Goal: Communication & Community: Answer question/provide support

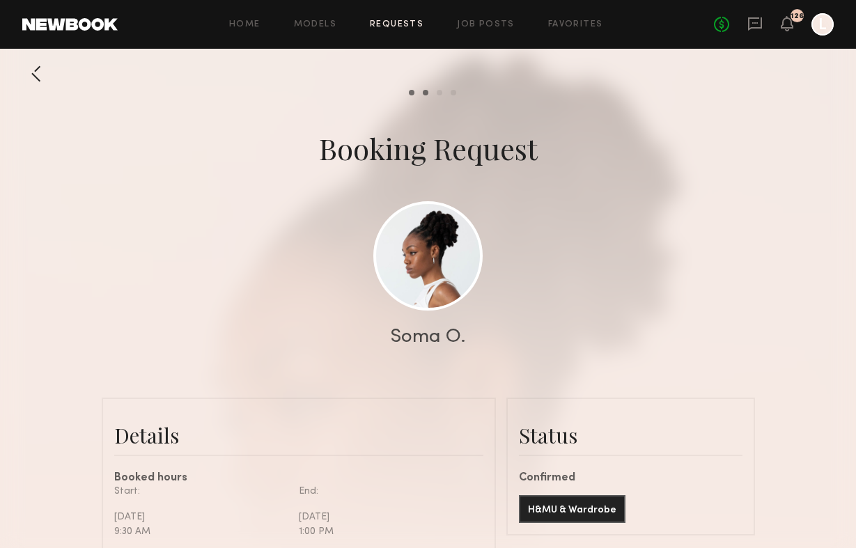
click at [396, 20] on link "Requests" at bounding box center [397, 24] width 54 height 9
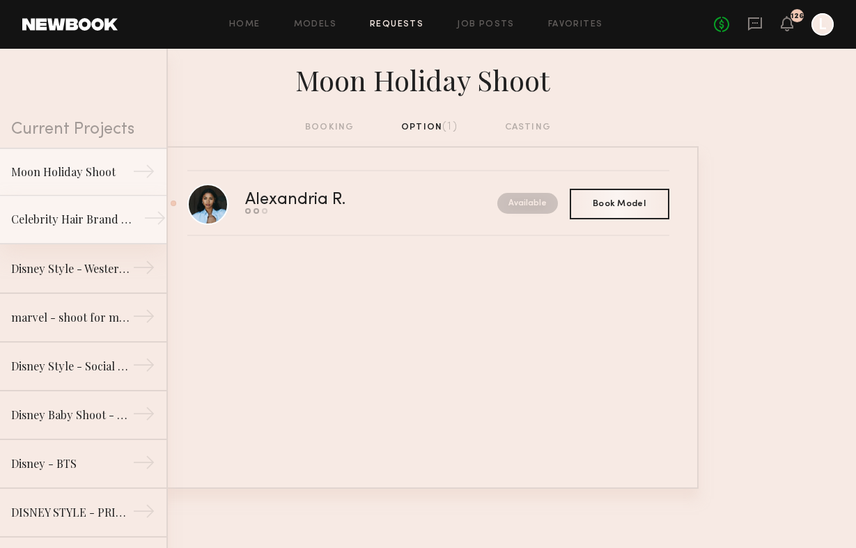
click at [84, 229] on link "Celebrity Hair Brand - Salon Shoot →" at bounding box center [83, 220] width 167 height 49
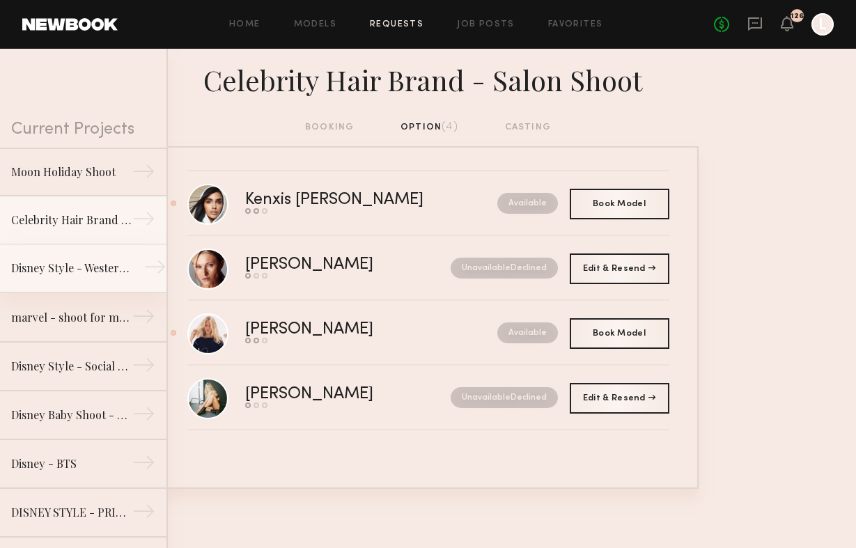
click at [109, 272] on div "Disney Style - Western Shoot" at bounding box center [71, 268] width 121 height 17
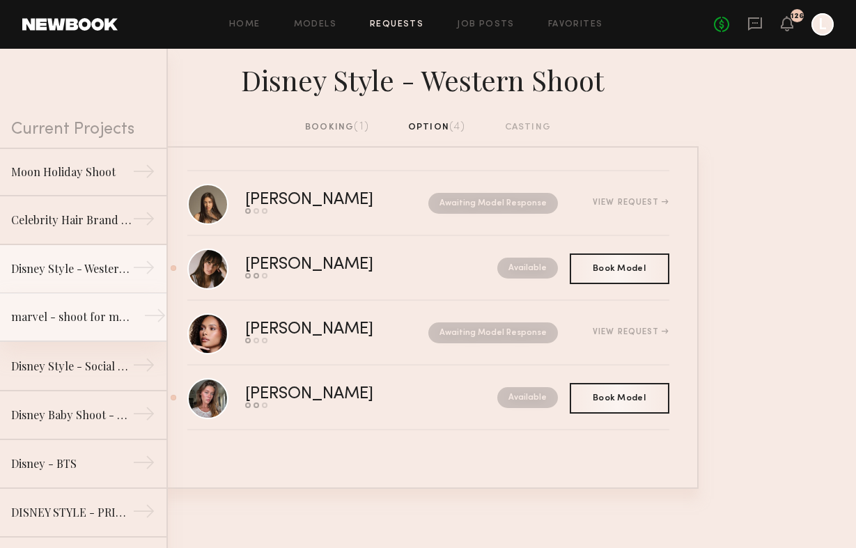
click at [98, 318] on div "marvel - shoot for marvel socials" at bounding box center [71, 317] width 121 height 17
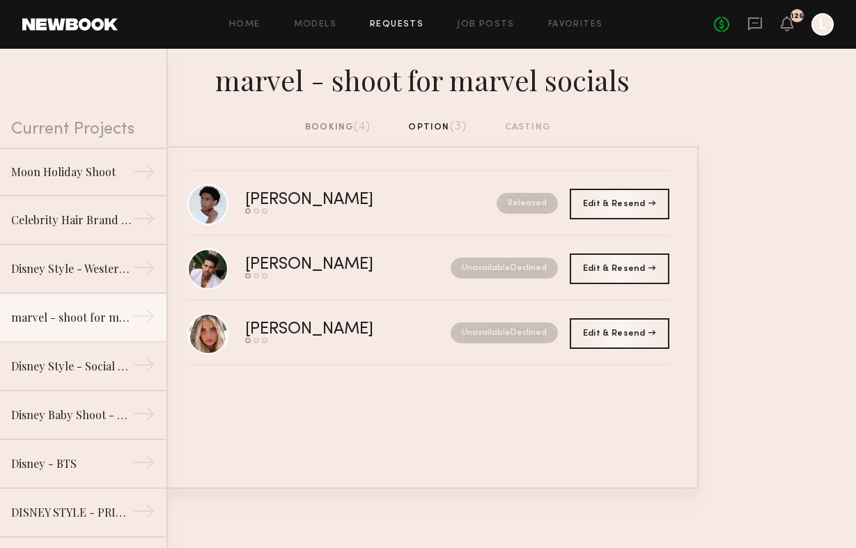
click at [328, 123] on div "booking (4)" at bounding box center [337, 127] width 65 height 15
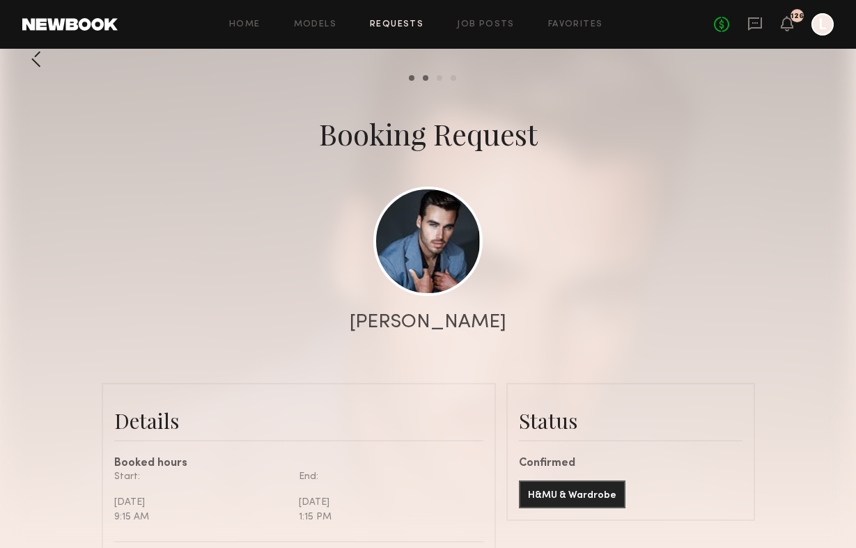
scroll to position [16, 0]
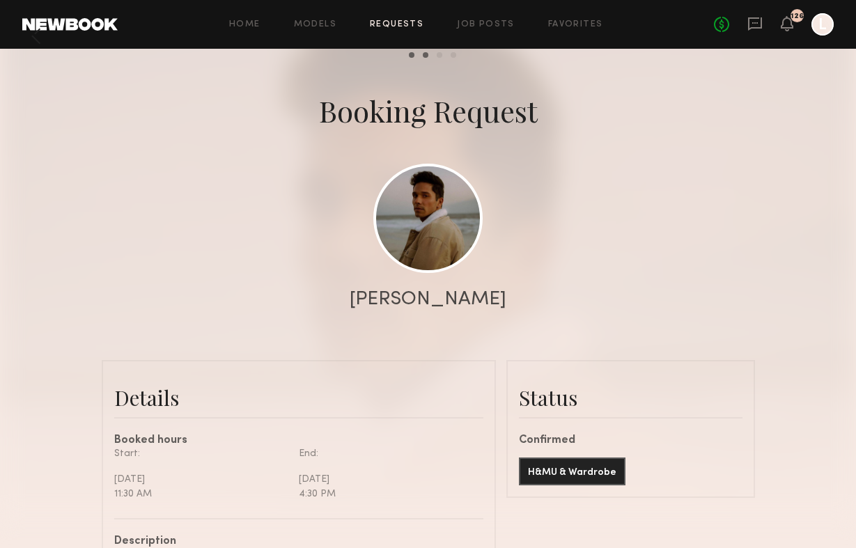
scroll to position [44, 0]
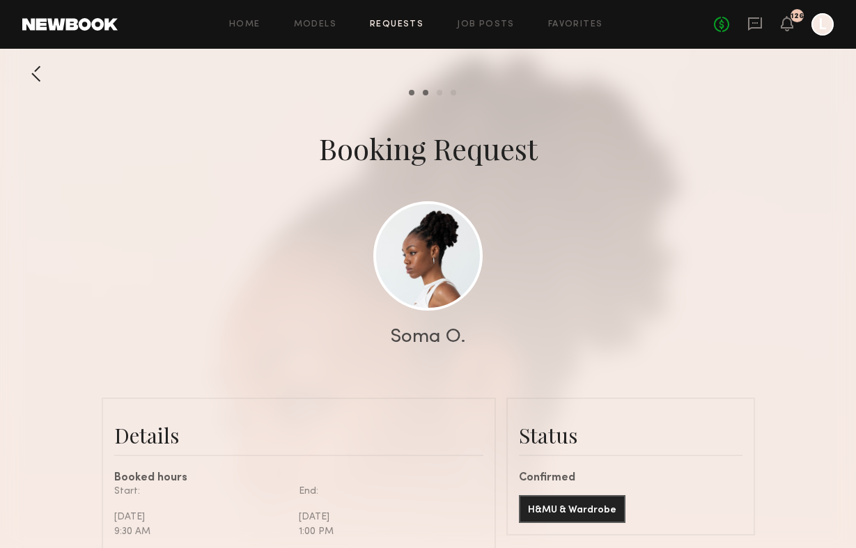
scroll to position [7, 0]
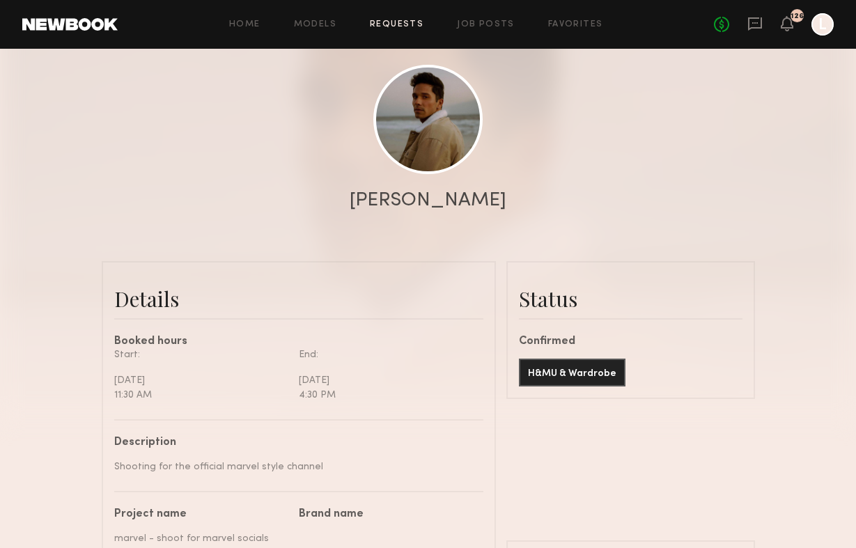
scroll to position [1434, 0]
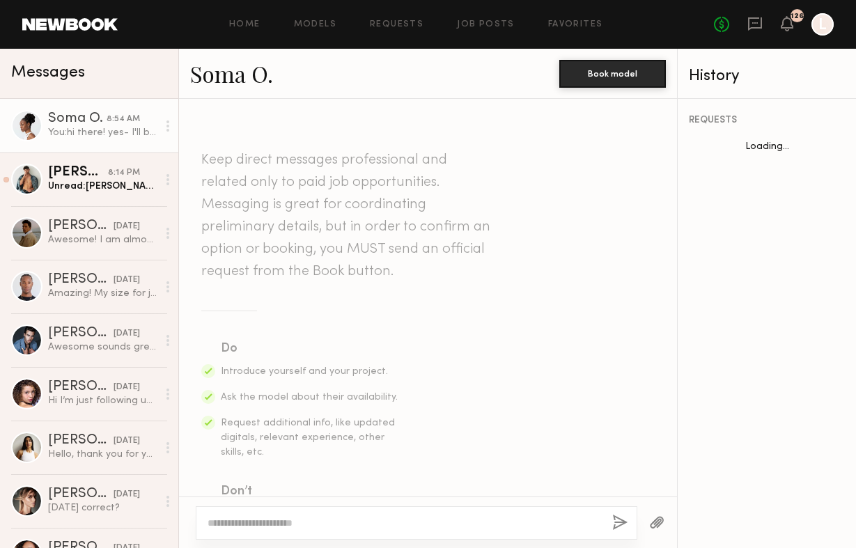
scroll to position [660, 0]
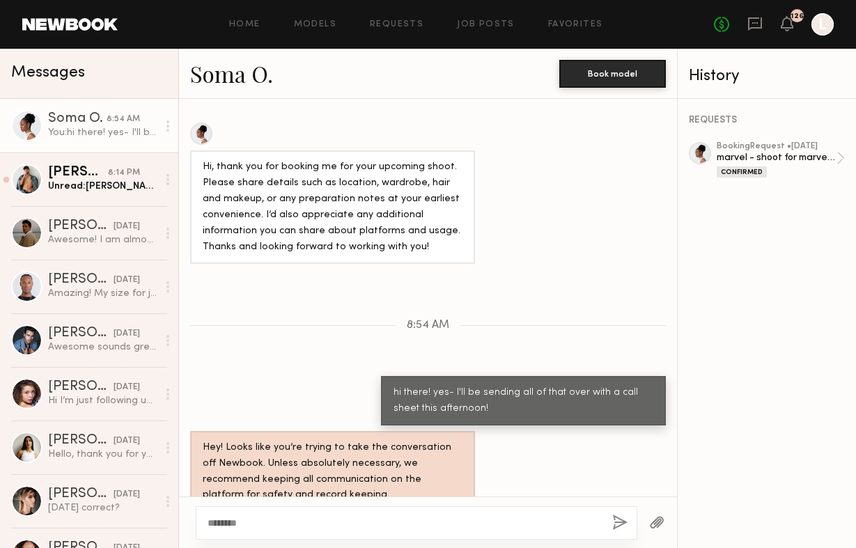
click at [241, 521] on textarea "**" at bounding box center [405, 523] width 394 height 14
click at [272, 526] on textarea "********" at bounding box center [405, 523] width 394 height 14
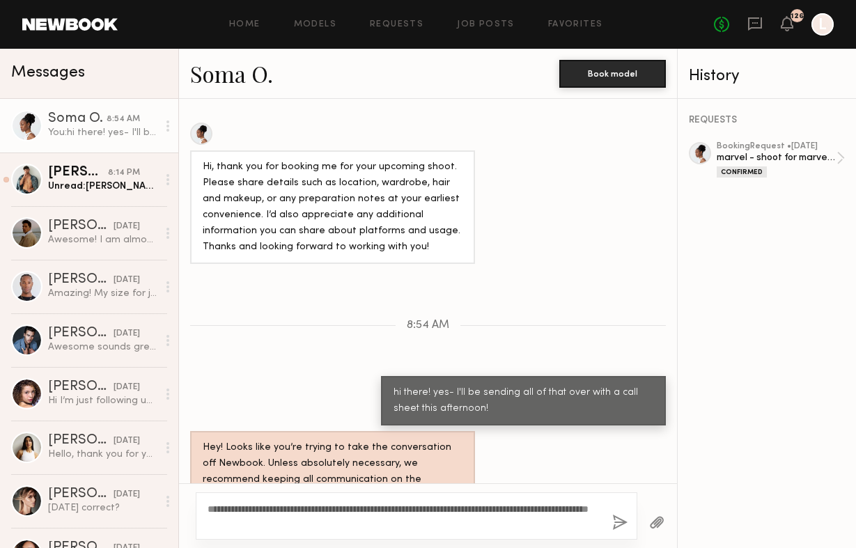
type textarea "**********"
click at [615, 515] on button "button" at bounding box center [619, 523] width 15 height 17
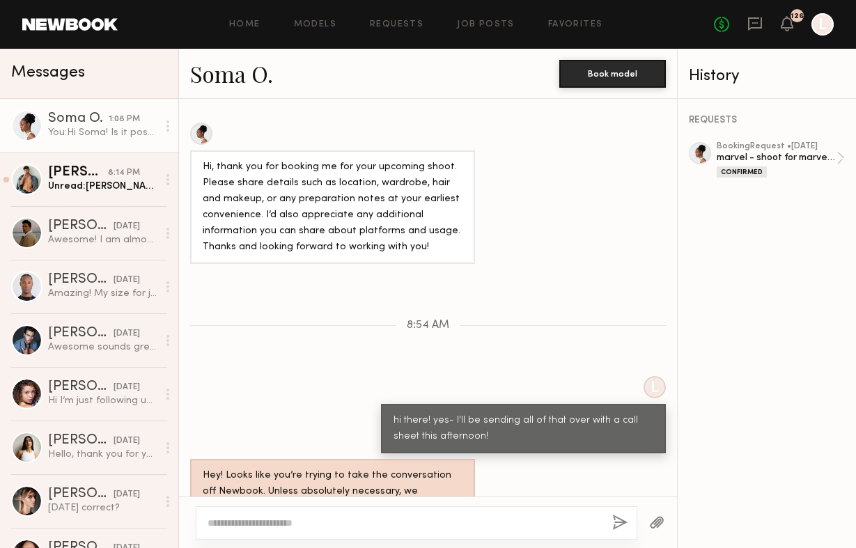
scroll to position [849, 0]
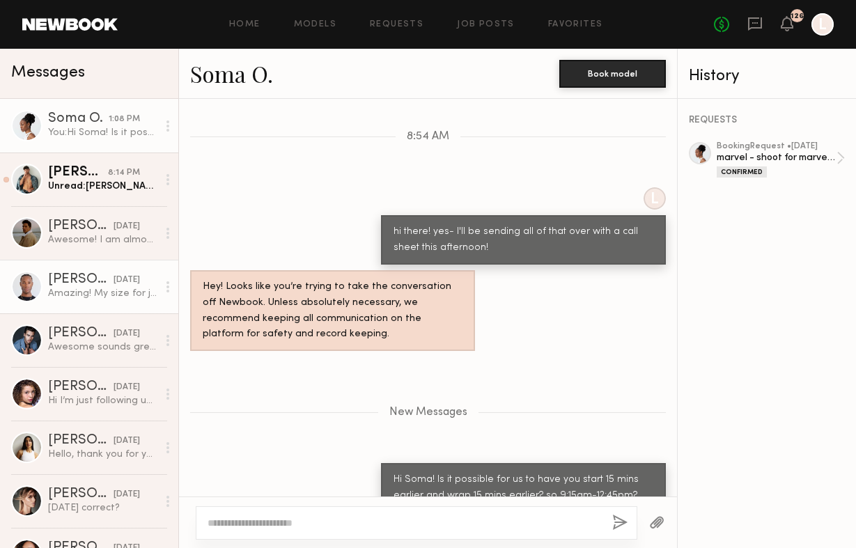
click at [75, 281] on div "[PERSON_NAME]" at bounding box center [80, 280] width 65 height 14
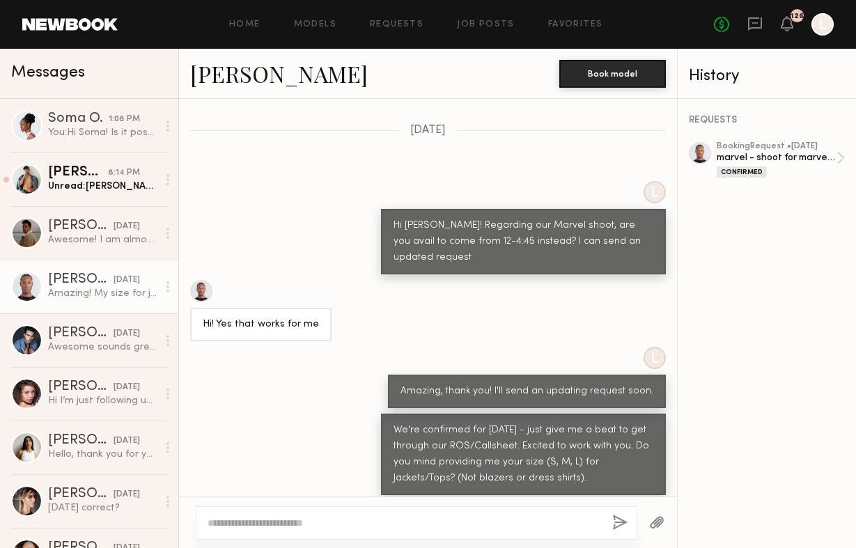
scroll to position [941, 0]
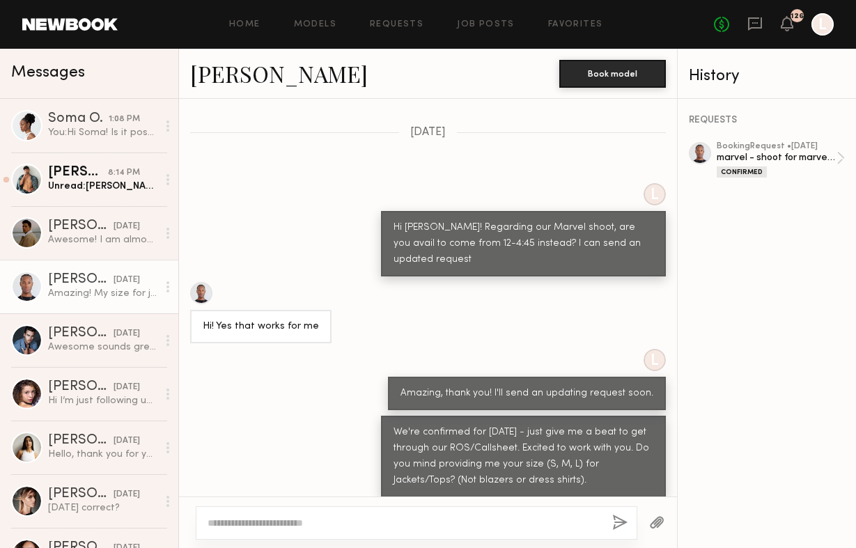
click at [281, 526] on textarea at bounding box center [405, 523] width 394 height 14
type textarea "**********"
click at [663, 522] on button "button" at bounding box center [656, 523] width 15 height 17
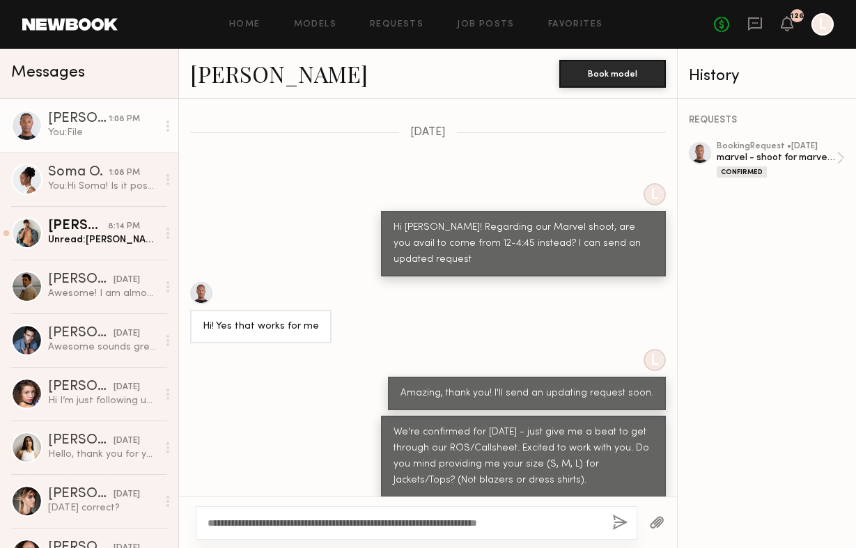
scroll to position [1223, 0]
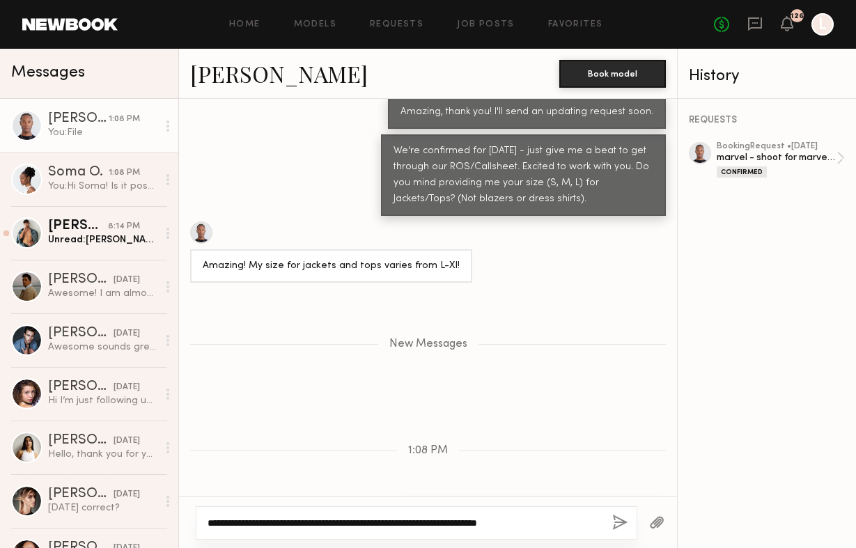
click at [562, 520] on textarea "**********" at bounding box center [405, 523] width 394 height 14
type textarea "**********"
click at [627, 523] on button "button" at bounding box center [619, 523] width 15 height 17
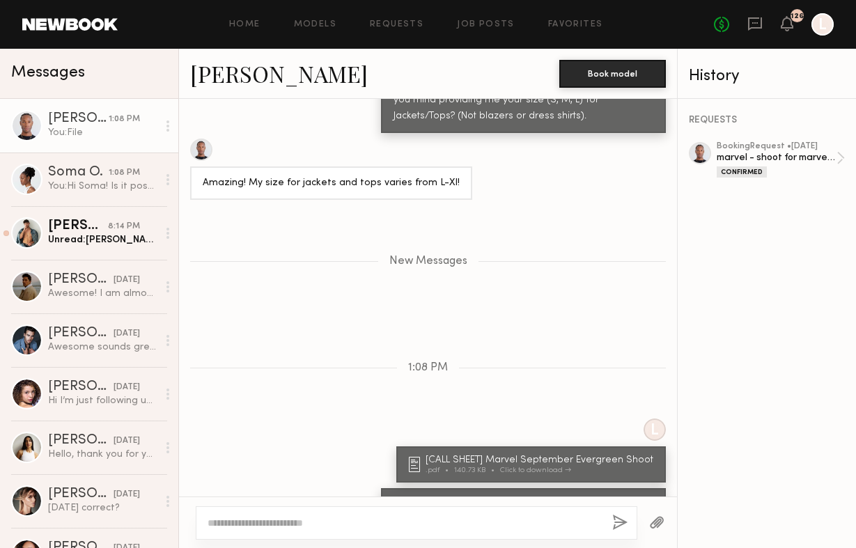
scroll to position [1393, 0]
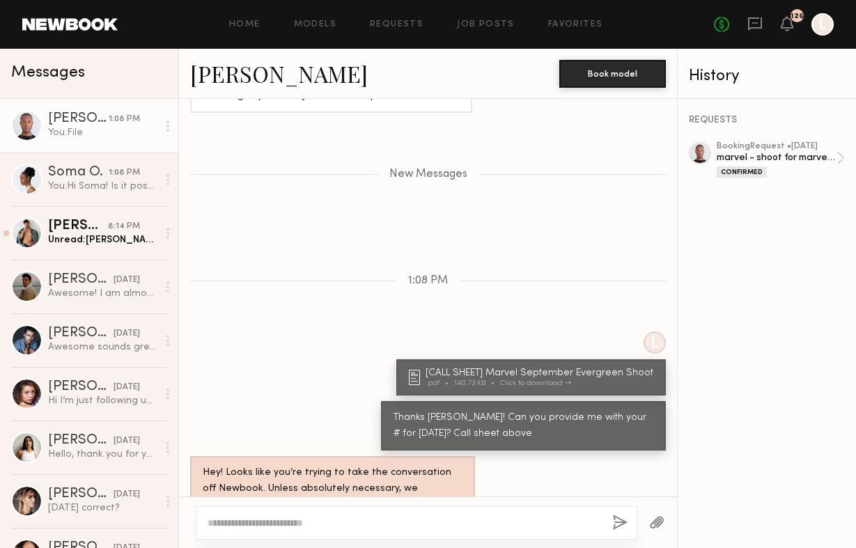
click at [568, 523] on textarea at bounding box center [405, 523] width 394 height 14
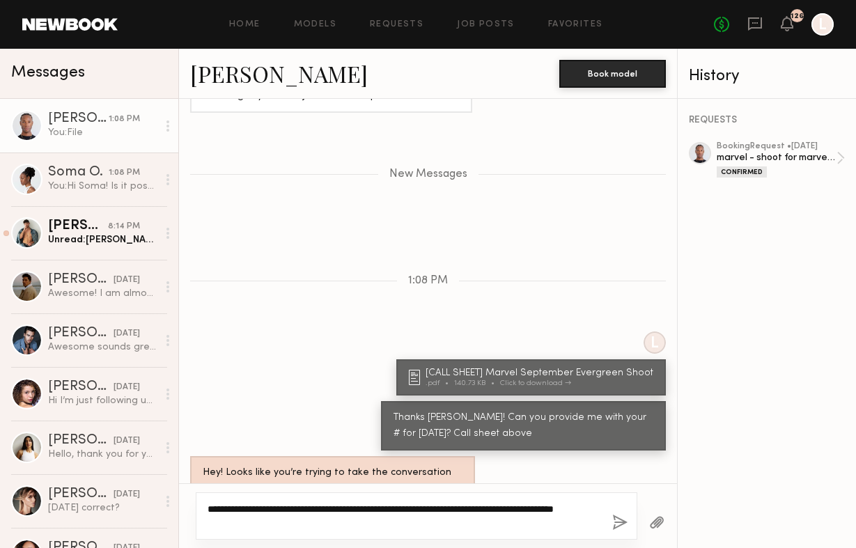
click at [572, 523] on textarea "**********" at bounding box center [405, 516] width 394 height 28
type textarea "**********"
click at [621, 523] on button "button" at bounding box center [619, 523] width 15 height 17
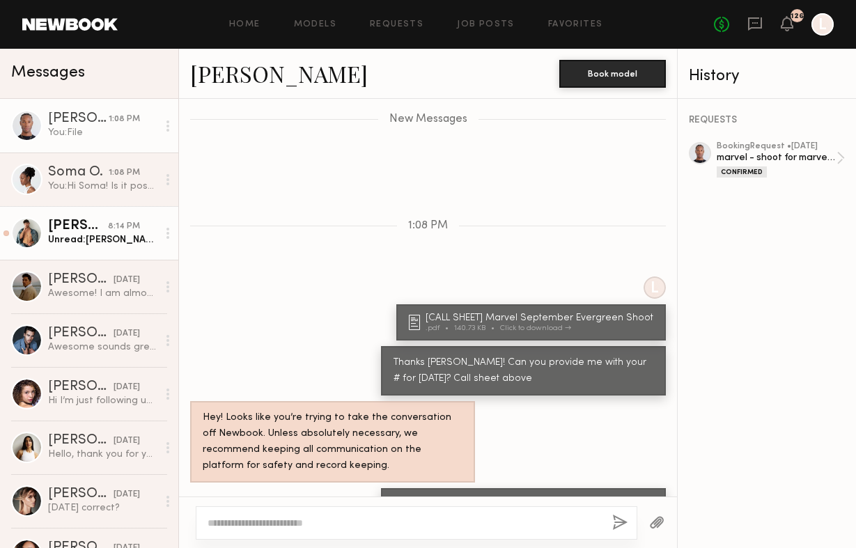
click at [120, 245] on div "Unread: [PERSON_NAME] - [EMAIL_ADDRESS][DOMAIN_NAME]" at bounding box center [102, 239] width 109 height 13
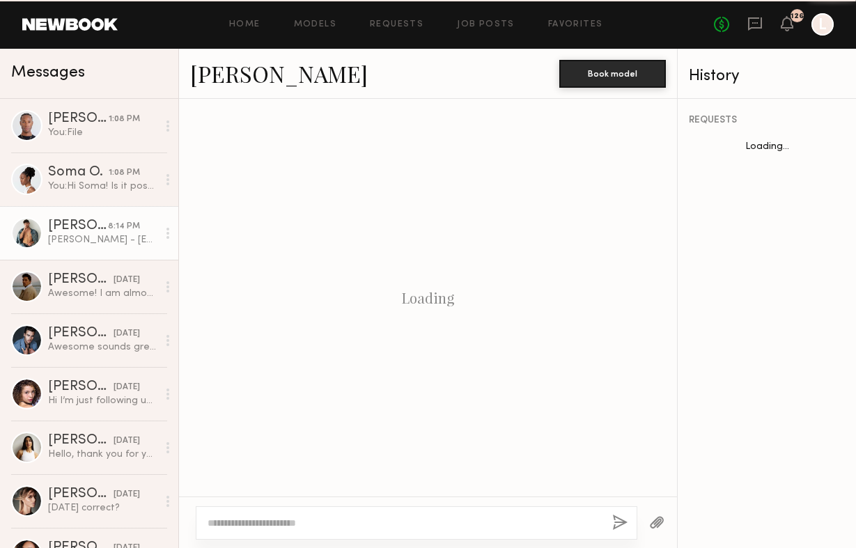
scroll to position [1927, 0]
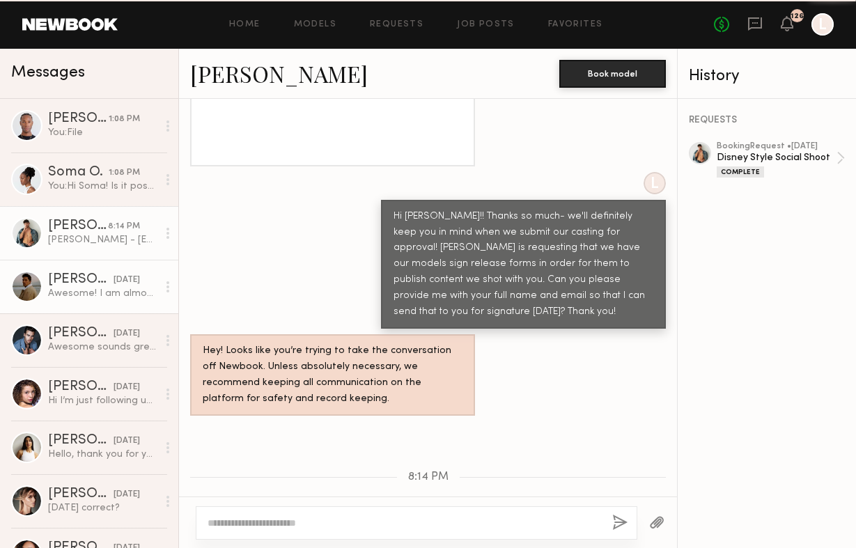
click at [115, 283] on div "[DATE]" at bounding box center [127, 280] width 26 height 13
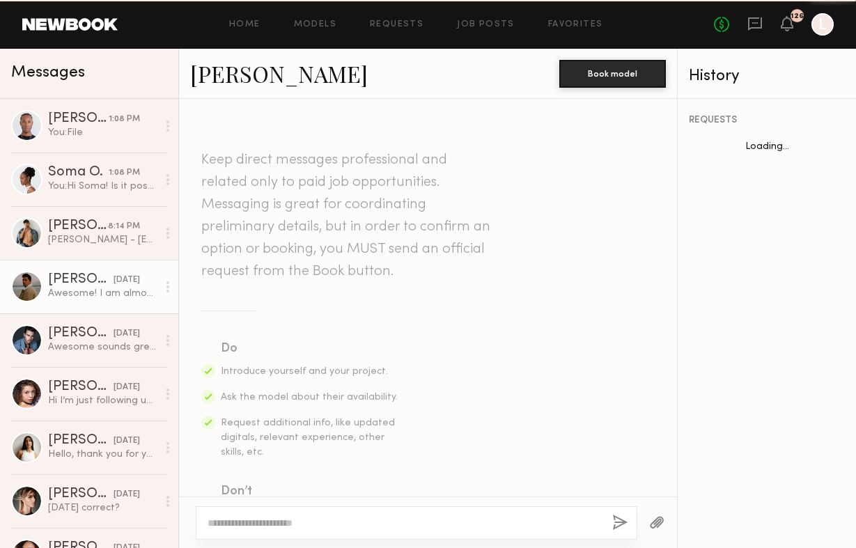
scroll to position [994, 0]
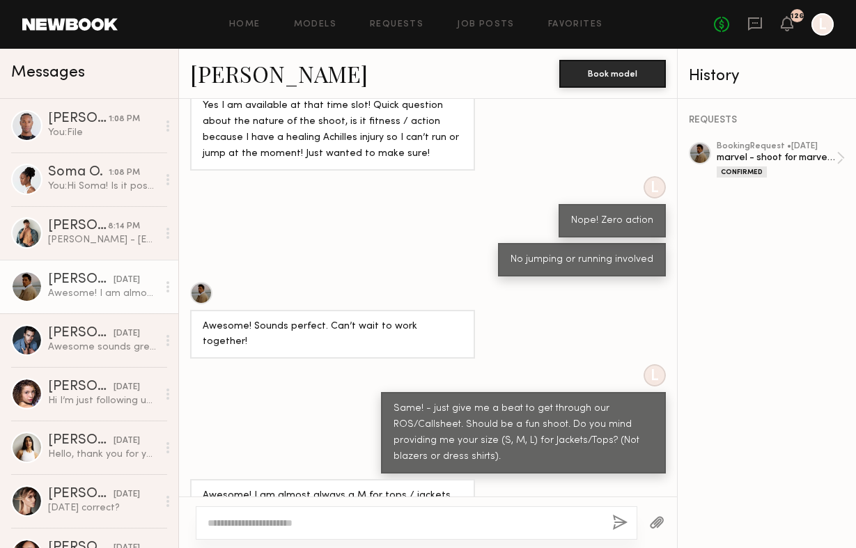
click at [660, 525] on button "button" at bounding box center [656, 523] width 15 height 17
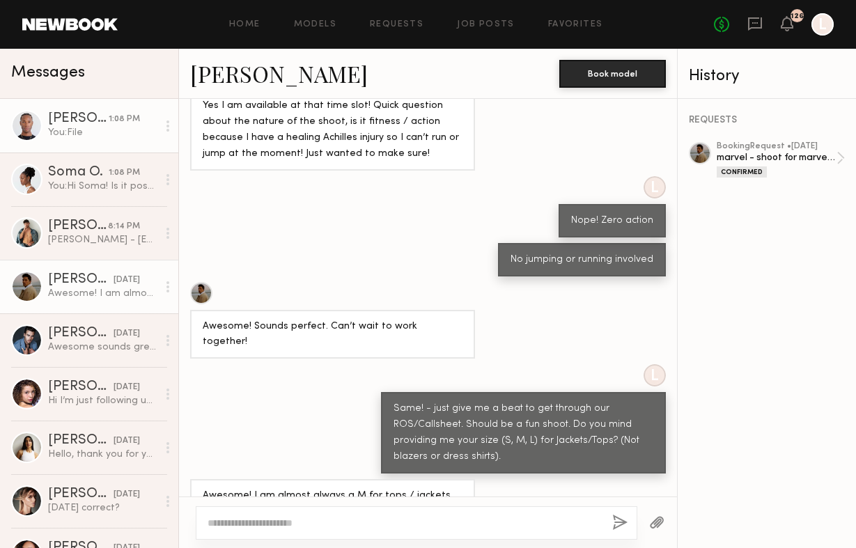
scroll to position [1276, 0]
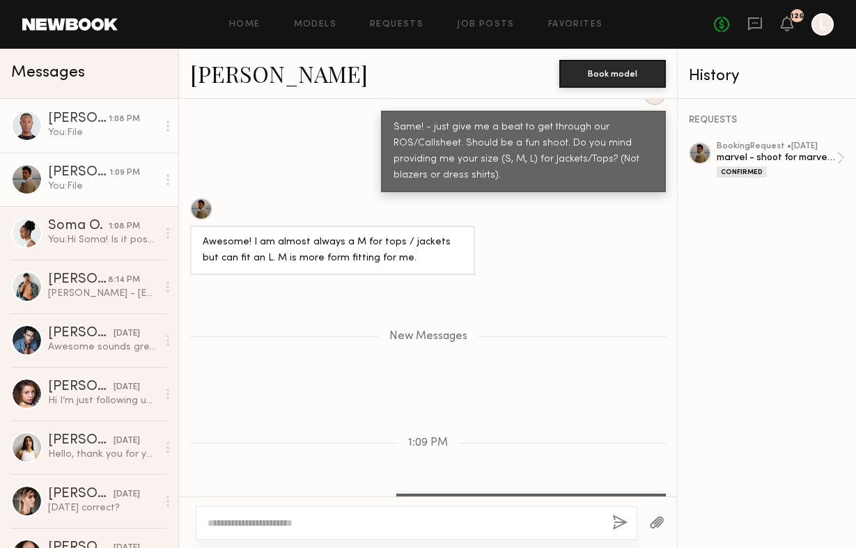
click at [70, 137] on div "You: File" at bounding box center [102, 132] width 109 height 13
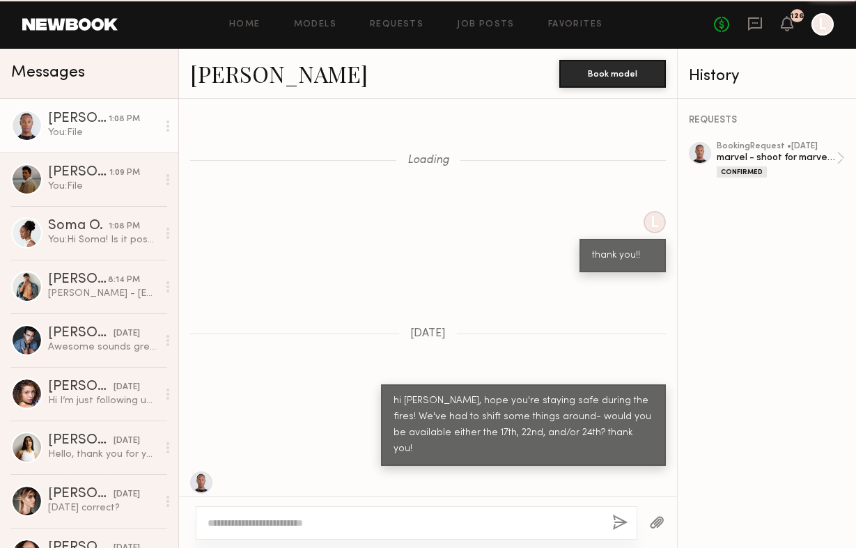
scroll to position [1342, 0]
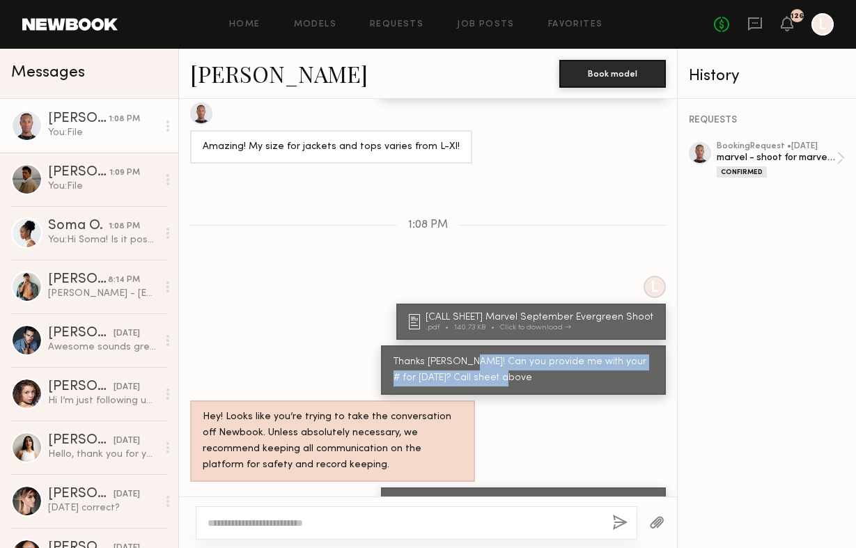
drag, startPoint x: 460, startPoint y: 312, endPoint x: 544, endPoint y: 329, distance: 85.9
click at [544, 355] on div "Thanks [PERSON_NAME]! Can you provide me with your # for [DATE]? Call sheet abo…" at bounding box center [524, 371] width 260 height 32
copy div "Can you provide me with your # for [DATE]? Call sheet above"
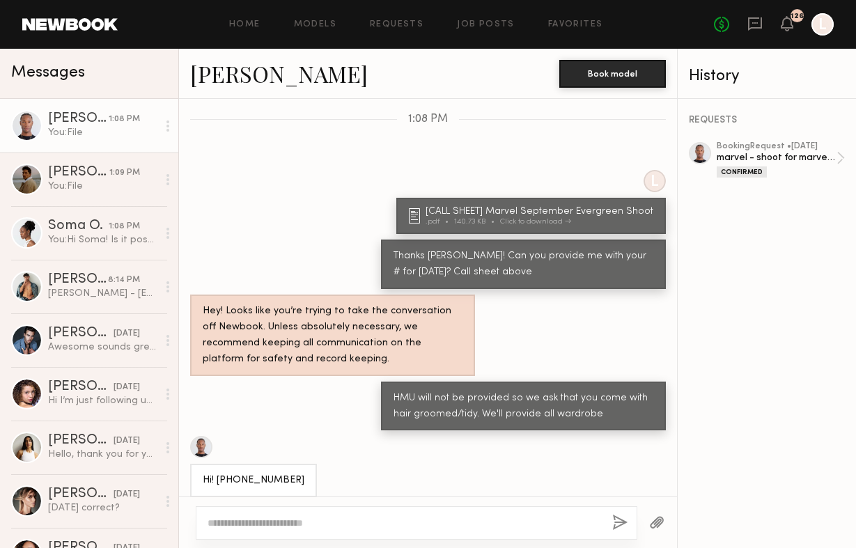
click at [445, 503] on div "Okay got you, thank you for the update!" at bounding box center [428, 519] width 498 height 33
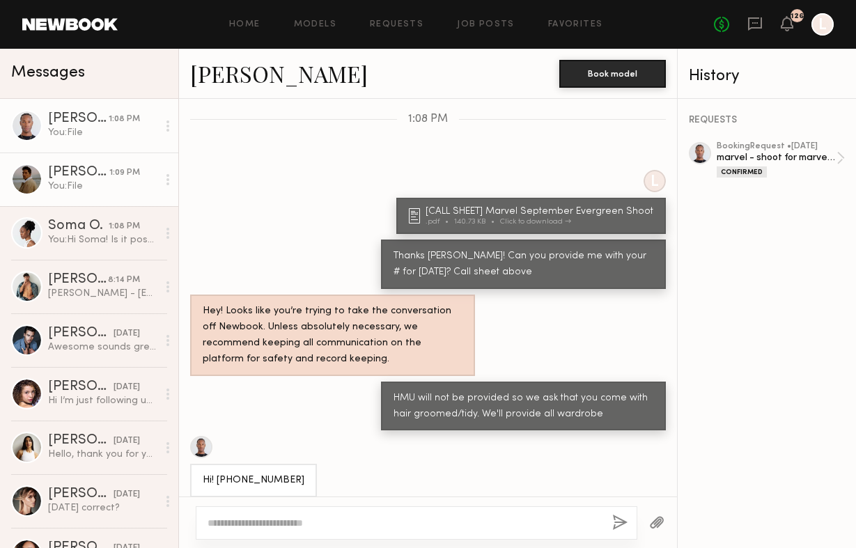
click at [102, 195] on link "[PERSON_NAME] 1:09 PM You: File" at bounding box center [89, 180] width 178 height 54
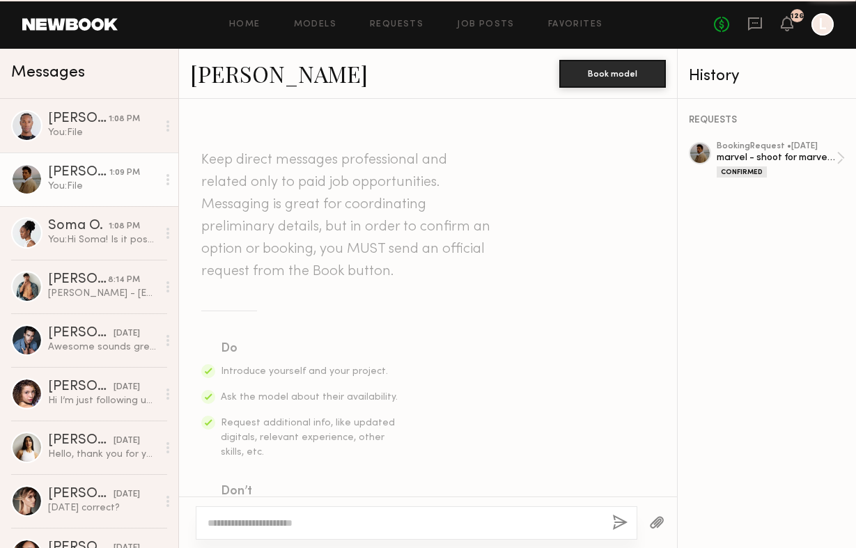
scroll to position [1170, 0]
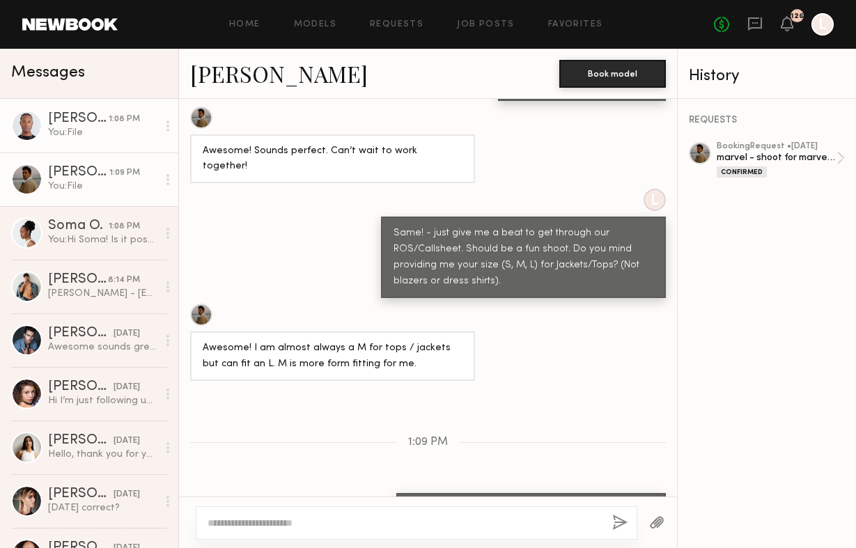
click at [120, 131] on div "You: File" at bounding box center [102, 132] width 109 height 13
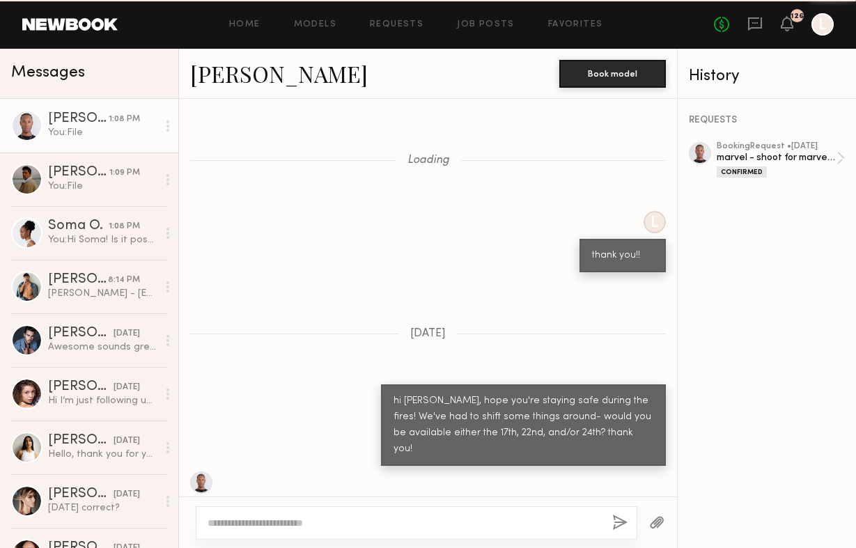
scroll to position [1448, 0]
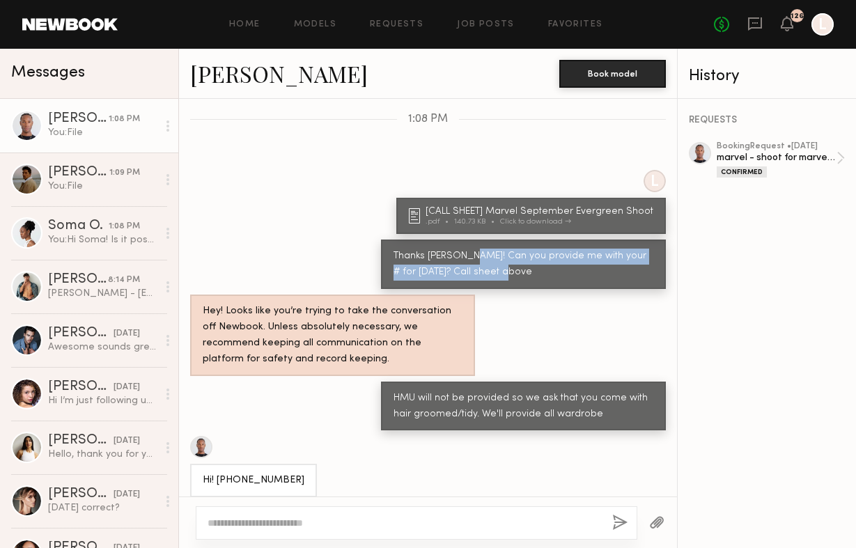
copy div "Can you provide me with your # for [DATE]? Call sheet above"
drag, startPoint x: 460, startPoint y: 203, endPoint x: 527, endPoint y: 224, distance: 70.3
click at [527, 249] on div "Thanks [PERSON_NAME]! Can you provide me with your # for [DATE]? Call sheet abo…" at bounding box center [524, 265] width 260 height 32
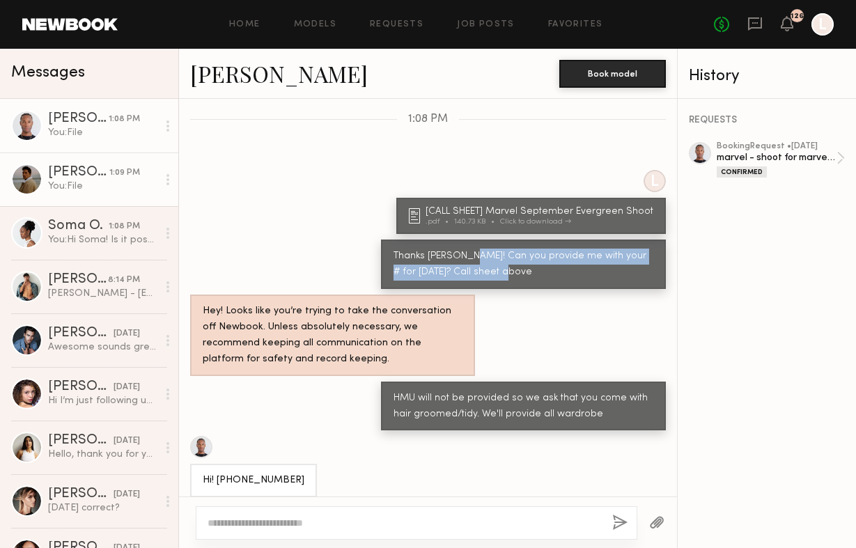
click at [89, 184] on div "You: File" at bounding box center [102, 186] width 109 height 13
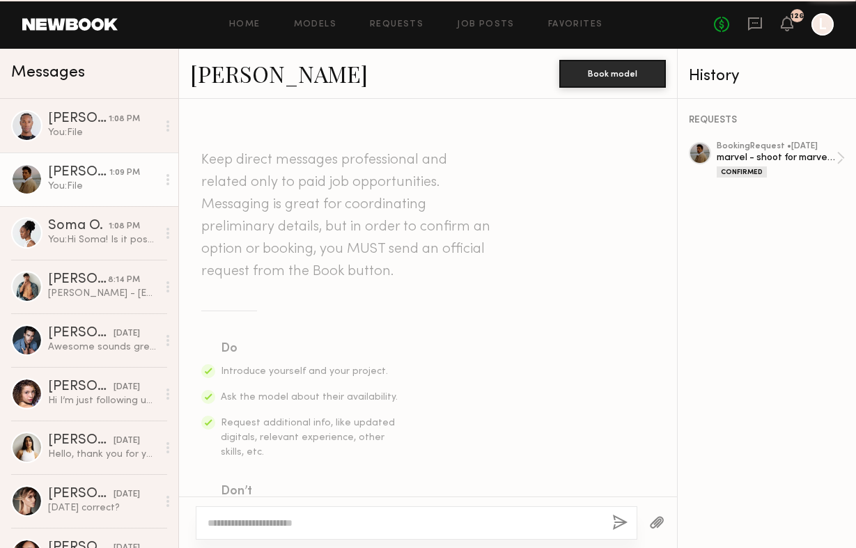
scroll to position [1170, 0]
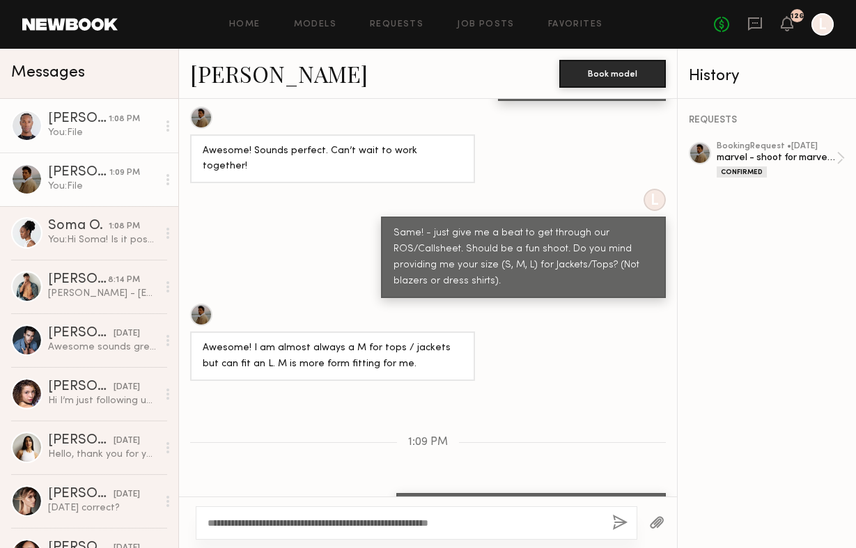
type textarea "**********"
click at [102, 128] on div "You: File" at bounding box center [102, 132] width 109 height 13
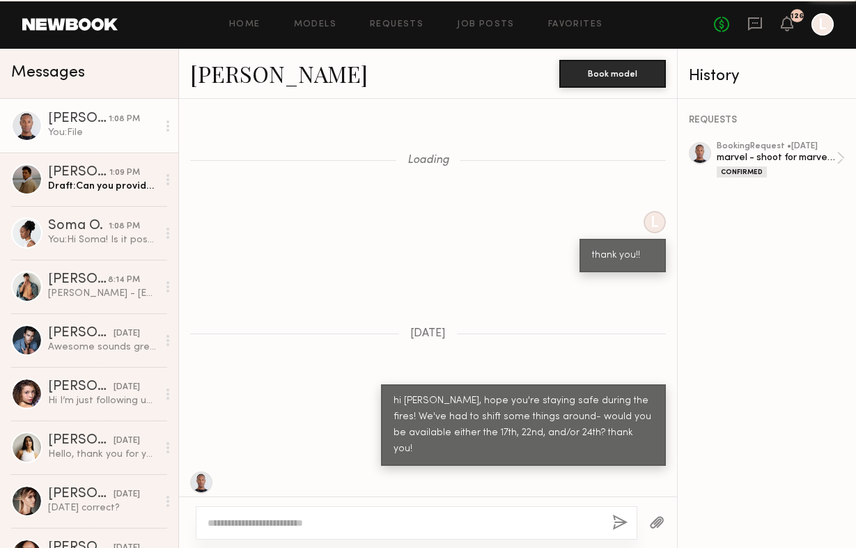
scroll to position [1448, 0]
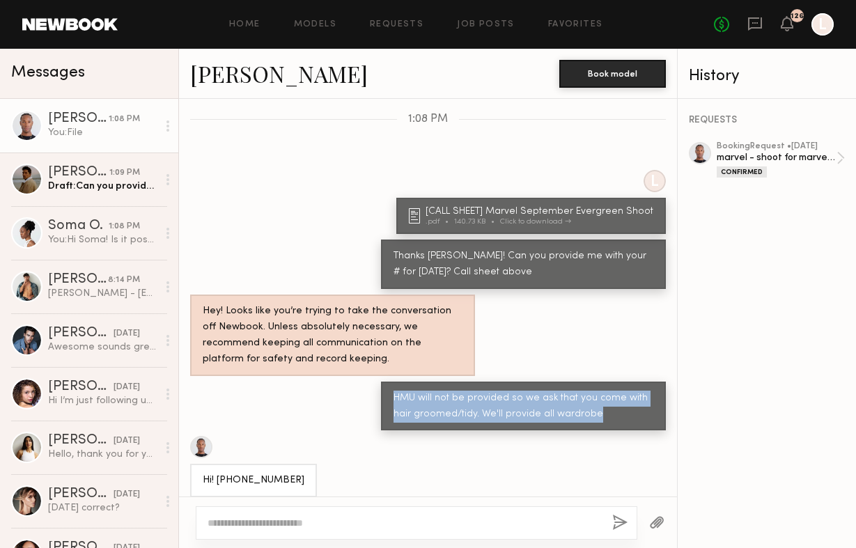
drag, startPoint x: 394, startPoint y: 344, endPoint x: 639, endPoint y: 359, distance: 245.0
click at [639, 391] on div "HMU will not be provided so we ask that you come with hair groomed/tidy. We'll …" at bounding box center [524, 407] width 260 height 32
copy div "HMU will not be provided so we ask that you come with hair groomed/tidy. We'll …"
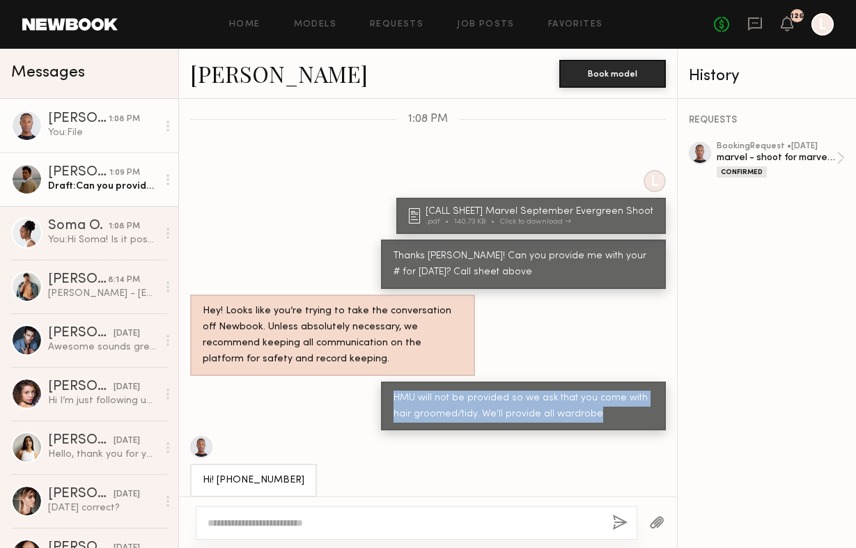
click at [59, 183] on div "Draft: Can you provide me with your # for [DATE]? Call sheet above." at bounding box center [102, 186] width 109 height 13
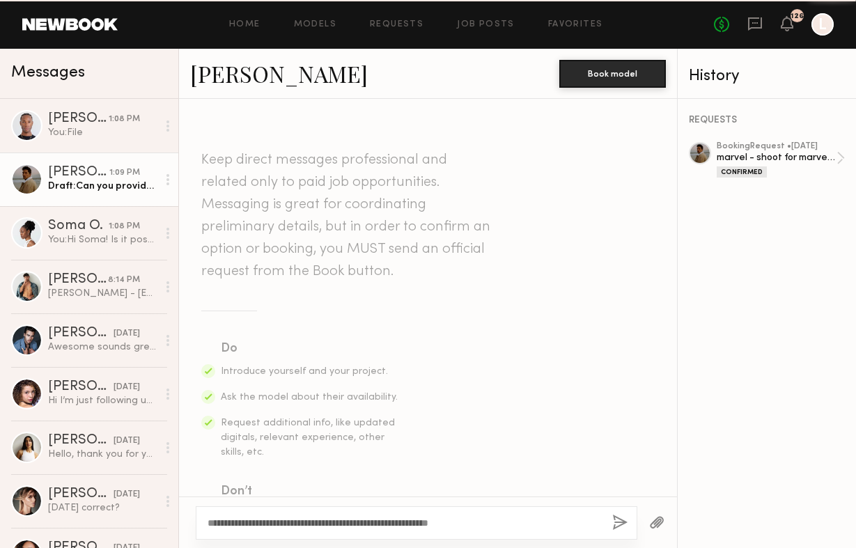
scroll to position [1170, 0]
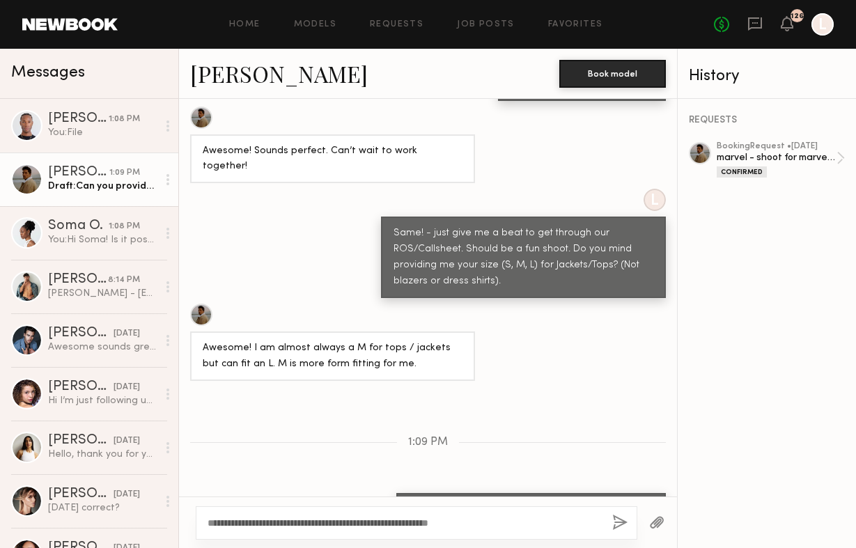
click at [522, 524] on textarea "**********" at bounding box center [405, 523] width 394 height 14
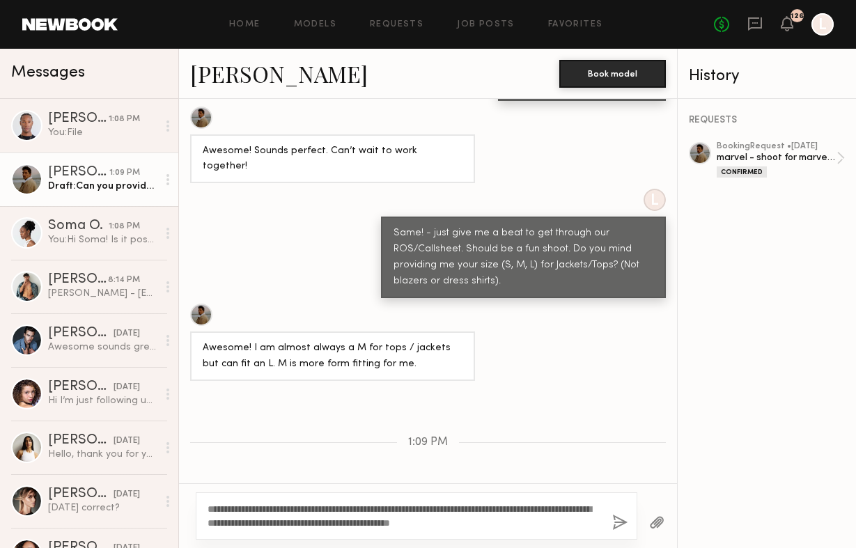
type textarea "**********"
click at [626, 525] on button "button" at bounding box center [619, 523] width 15 height 17
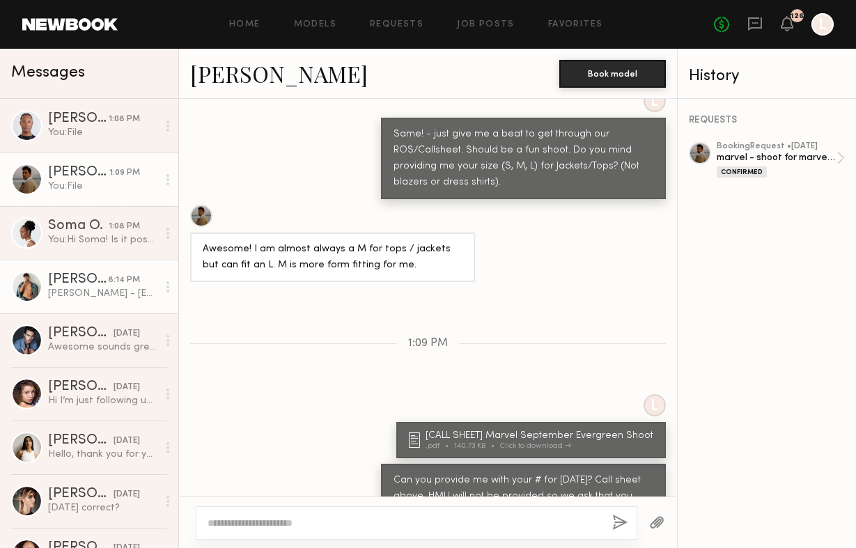
scroll to position [1356, 0]
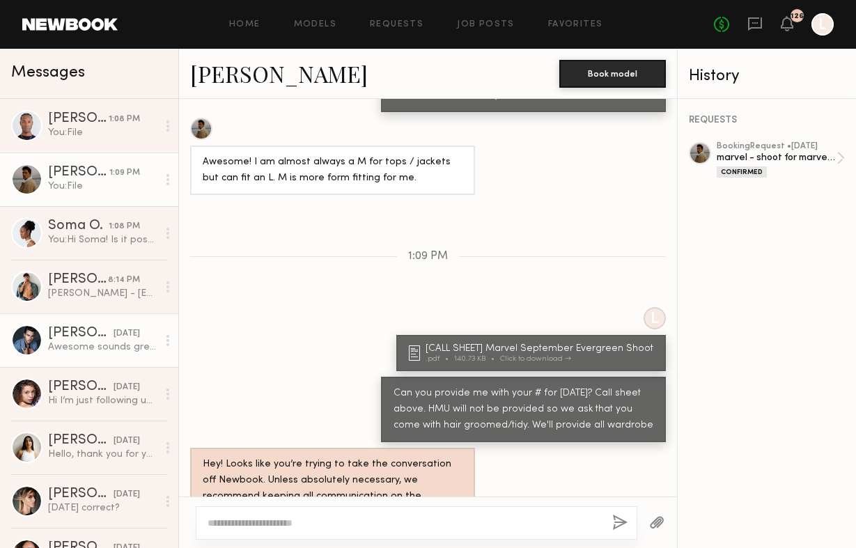
click at [79, 347] on div "Awesome sounds great! Yes, I am a medium for tops." at bounding box center [102, 347] width 109 height 13
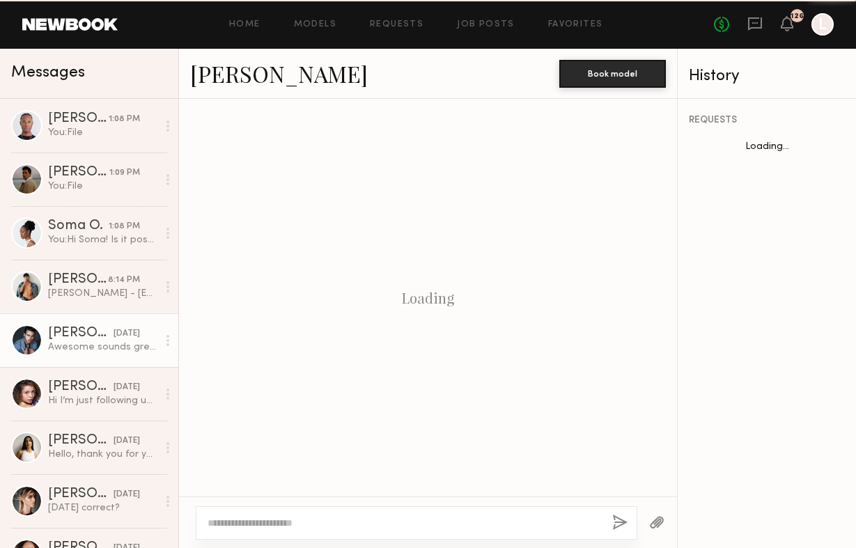
scroll to position [786, 0]
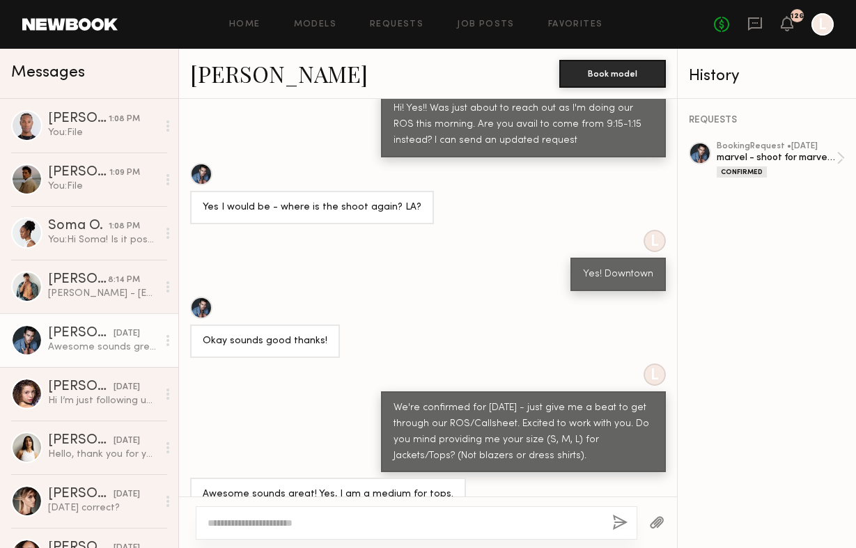
click at [654, 522] on button "button" at bounding box center [656, 523] width 15 height 17
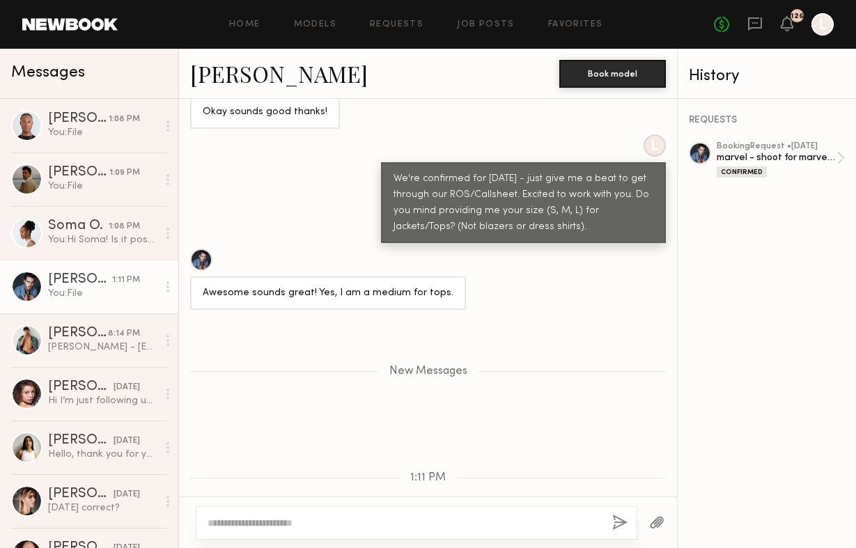
scroll to position [1067, 0]
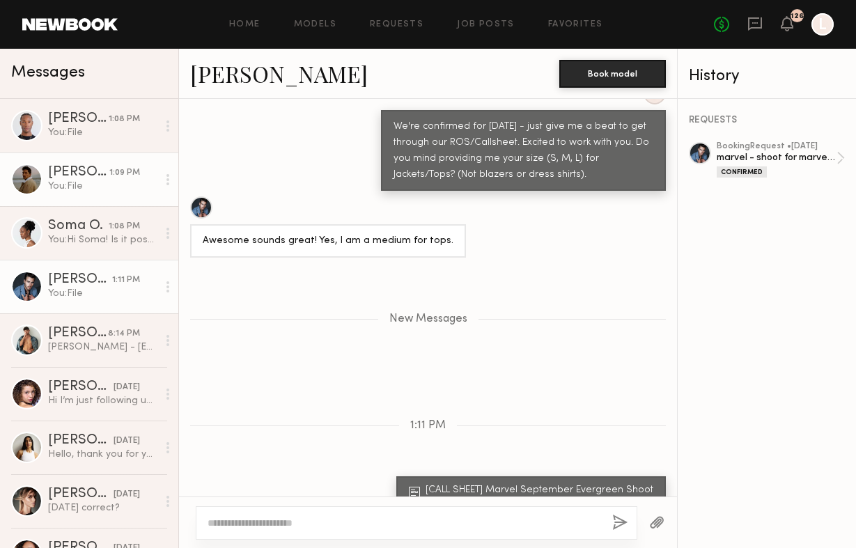
click at [77, 192] on div "You: File" at bounding box center [102, 186] width 109 height 13
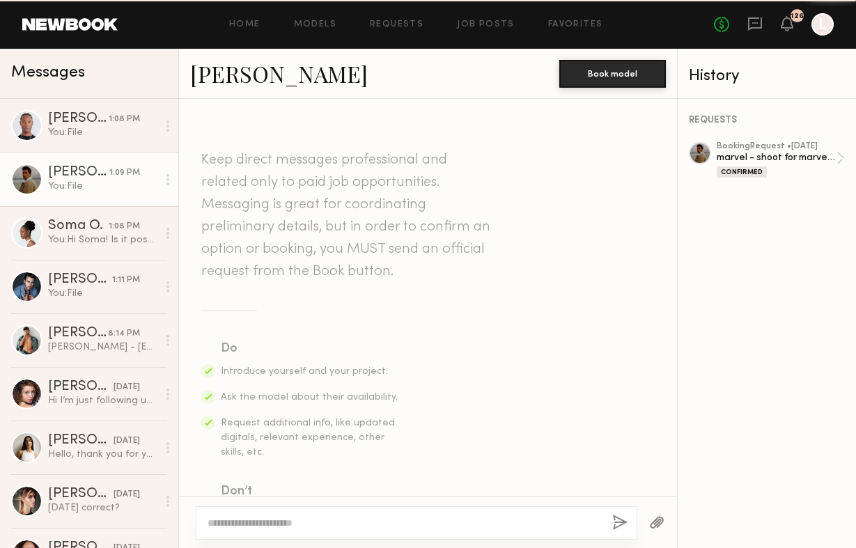
scroll to position [1356, 0]
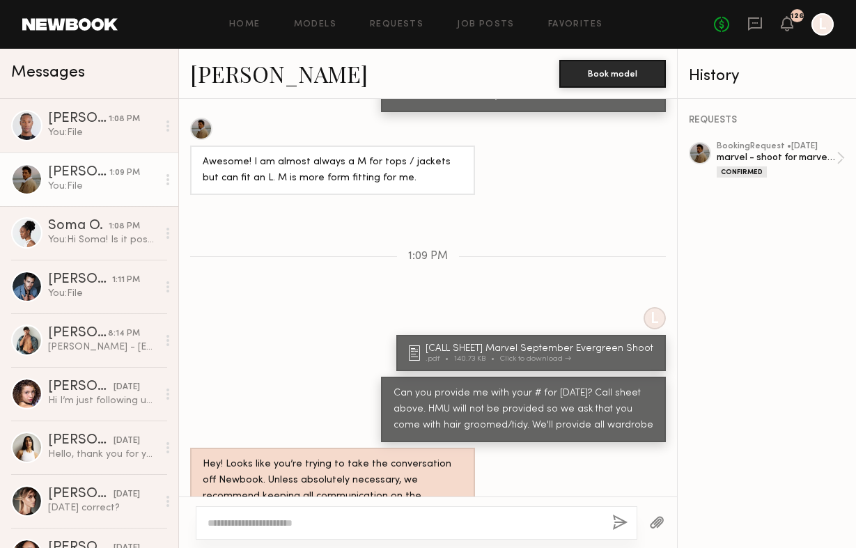
drag, startPoint x: 632, startPoint y: 380, endPoint x: 392, endPoint y: 334, distance: 244.6
click at [392, 377] on div "Can you provide me with your # for [DATE]? Call sheet above. HMU will not be pr…" at bounding box center [523, 409] width 285 height 65
copy div "Can you provide me with your # for [DATE]? Call sheet above. HMU will not be pr…"
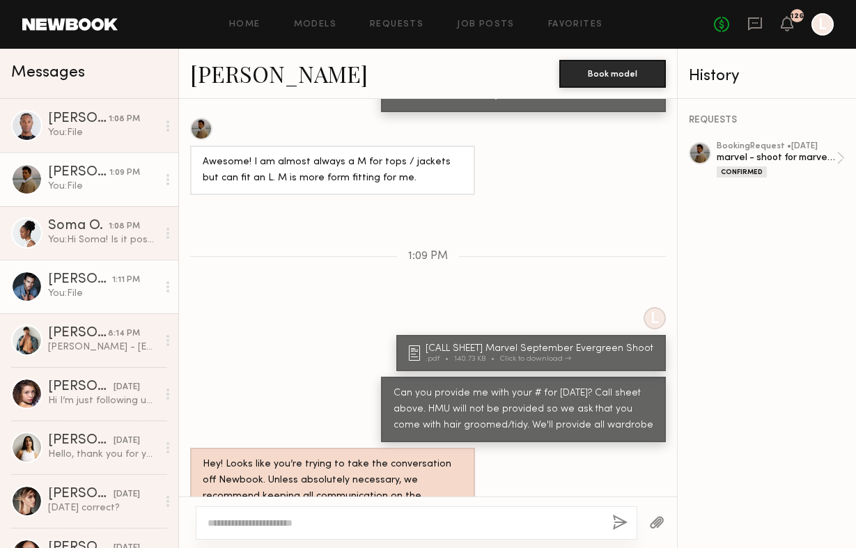
click at [105, 293] on div "You: File" at bounding box center [102, 293] width 109 height 13
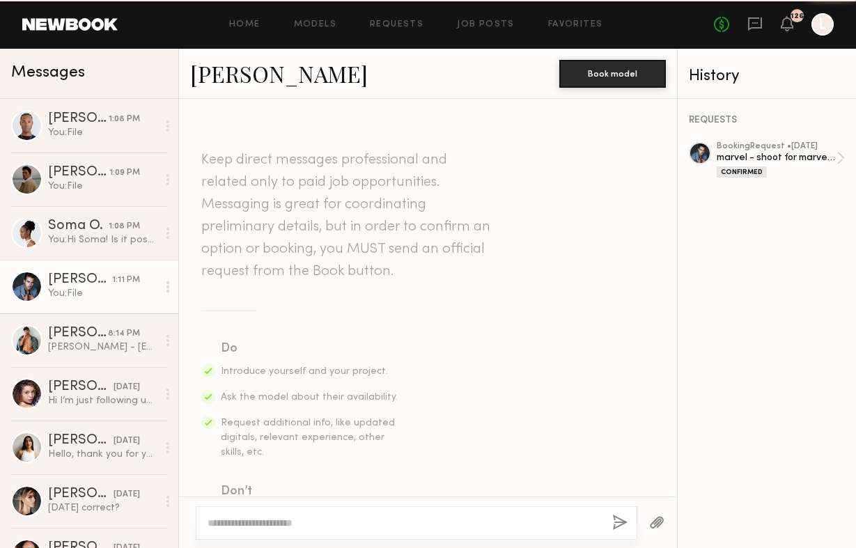
scroll to position [961, 0]
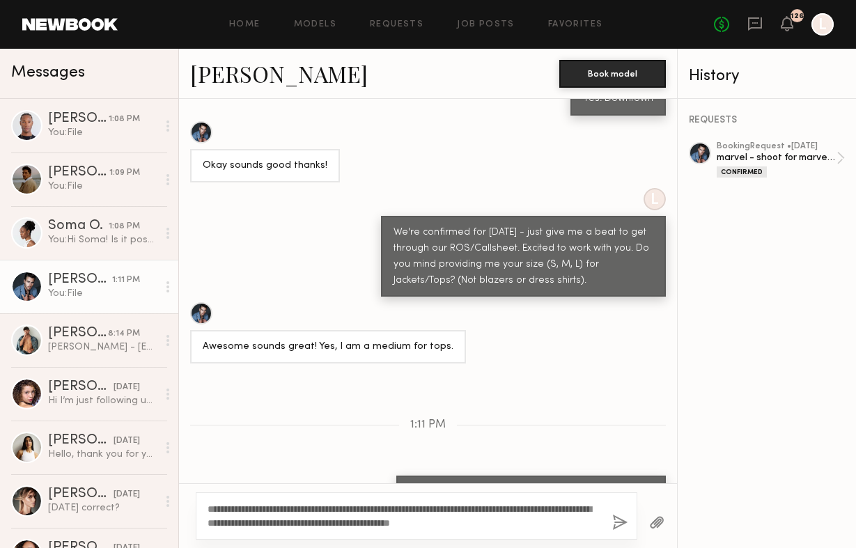
type textarea "**********"
click at [621, 523] on button "button" at bounding box center [619, 523] width 15 height 17
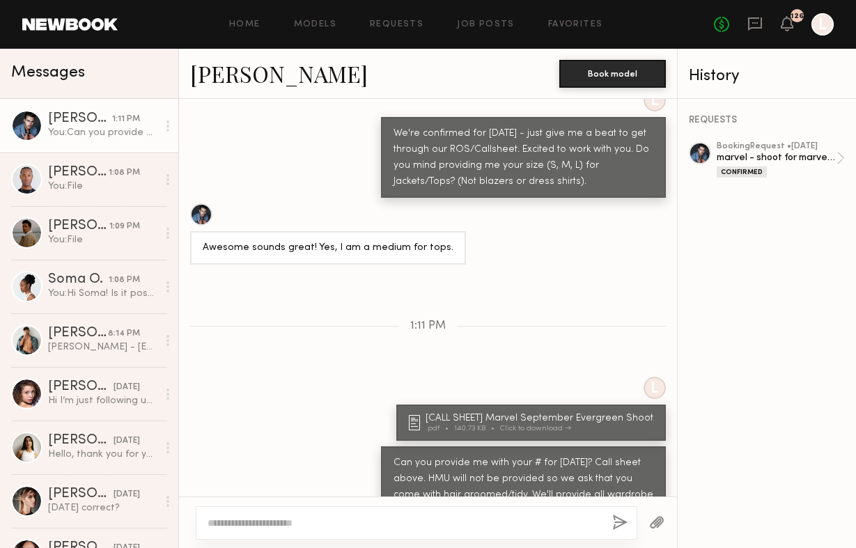
scroll to position [1147, 0]
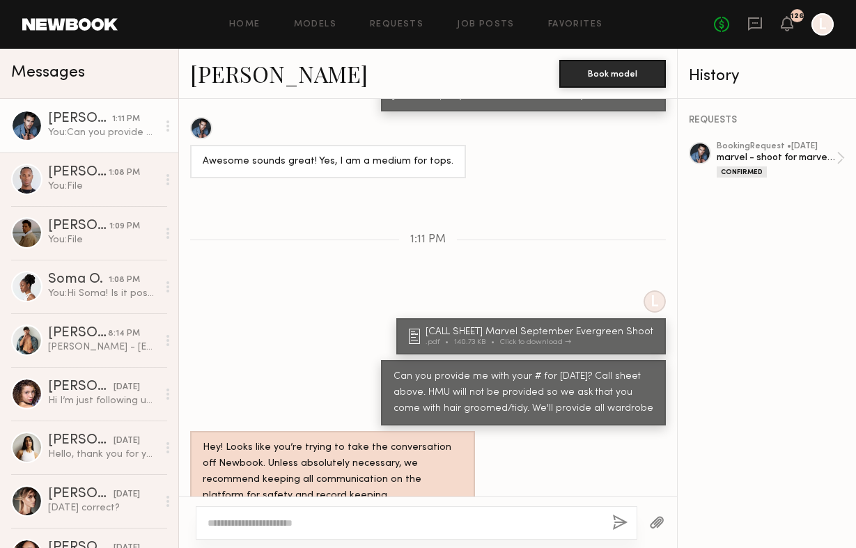
click at [612, 515] on button "button" at bounding box center [619, 523] width 15 height 17
click at [474, 525] on textarea at bounding box center [405, 523] width 394 height 14
type textarea "**********"
click at [619, 520] on button "button" at bounding box center [619, 523] width 15 height 17
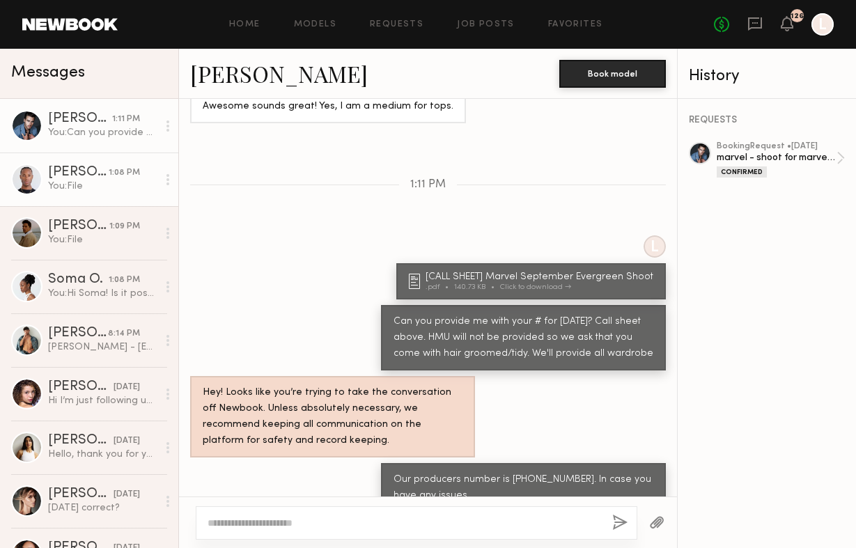
click at [86, 183] on div "You: File" at bounding box center [102, 186] width 109 height 13
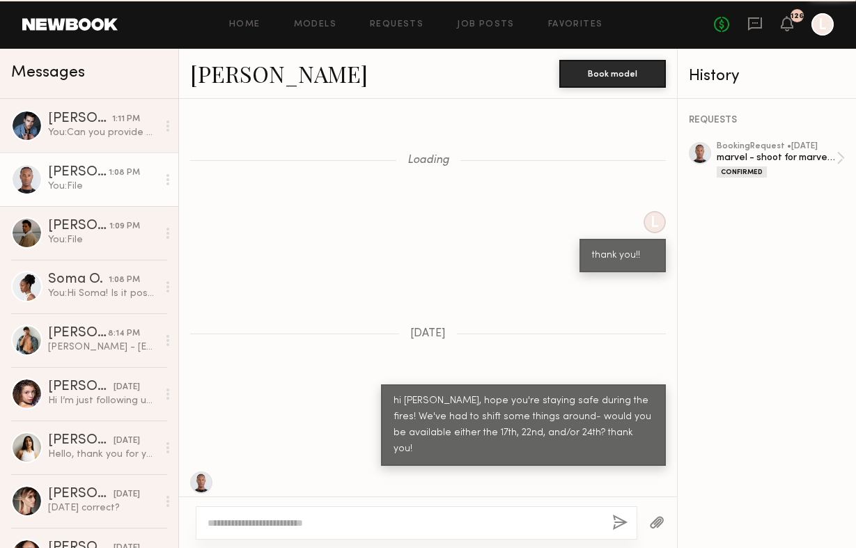
scroll to position [1448, 0]
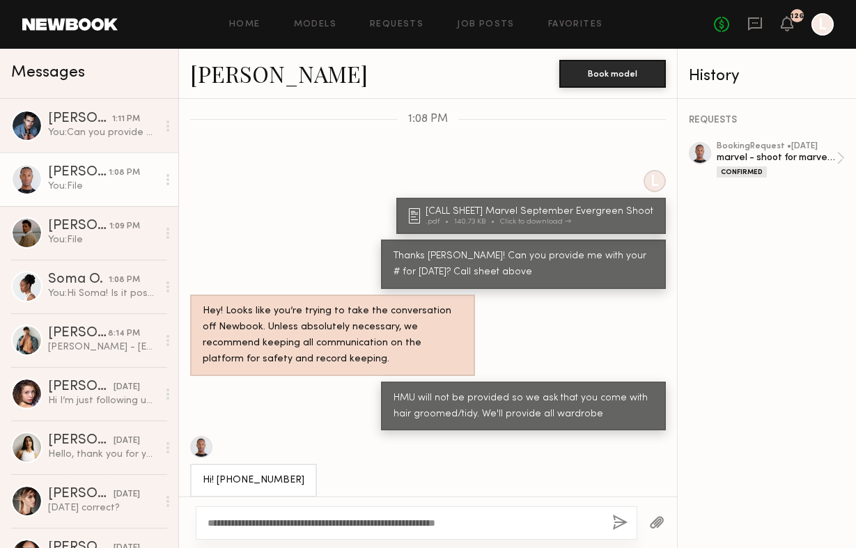
click at [208, 523] on textarea "**********" at bounding box center [405, 523] width 394 height 14
type textarea "**********"
click at [614, 526] on button "button" at bounding box center [619, 523] width 15 height 17
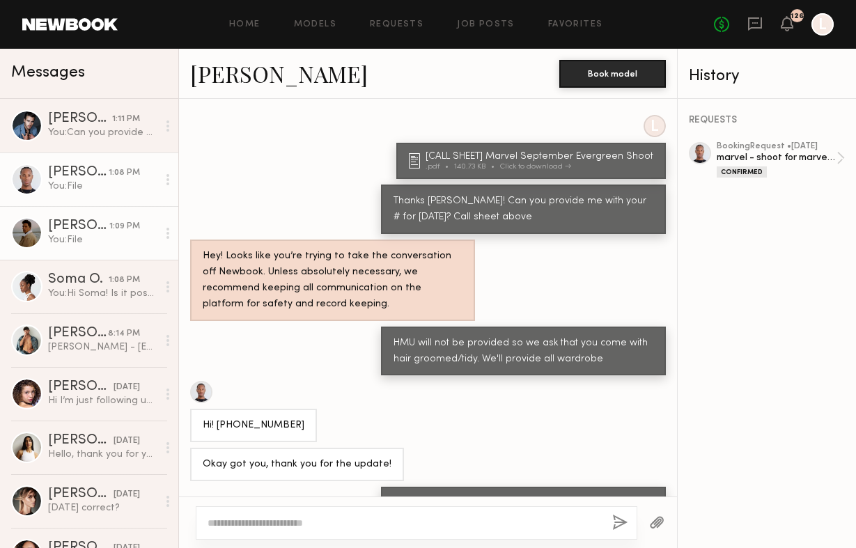
scroll to position [1589, 0]
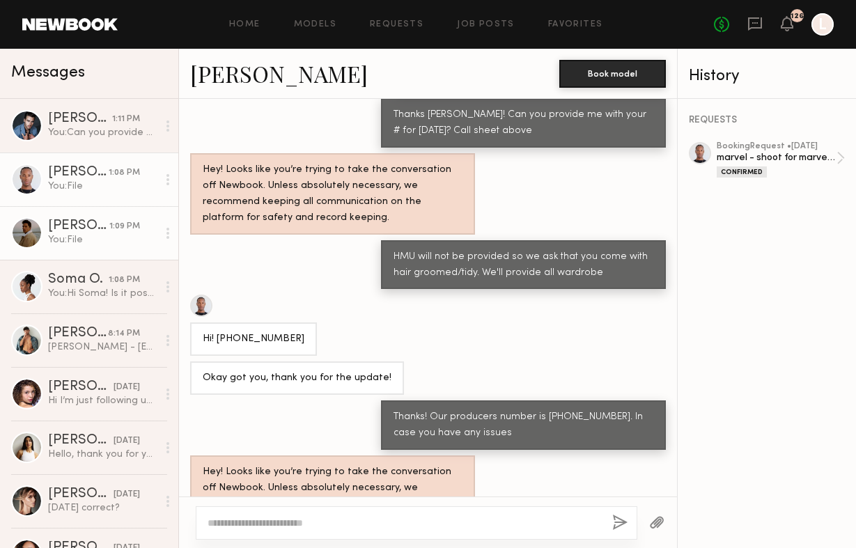
click at [98, 236] on div "You: File" at bounding box center [102, 239] width 109 height 13
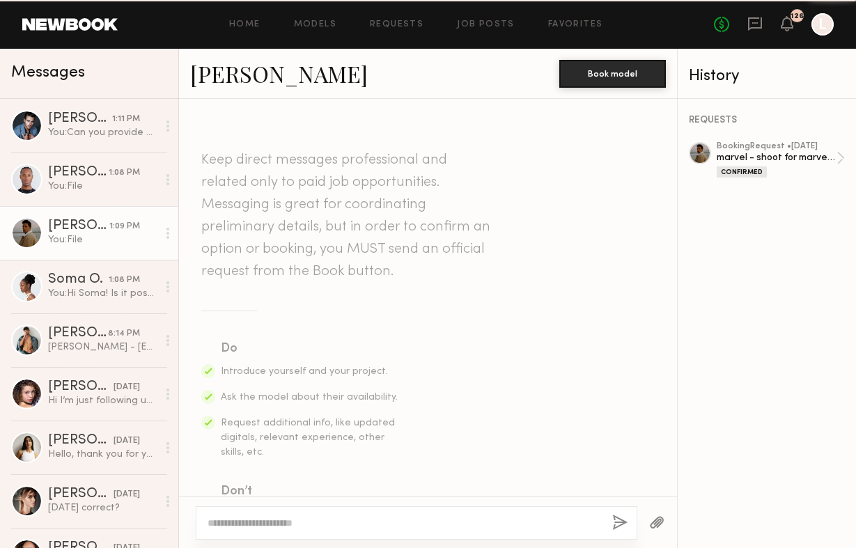
scroll to position [1356, 0]
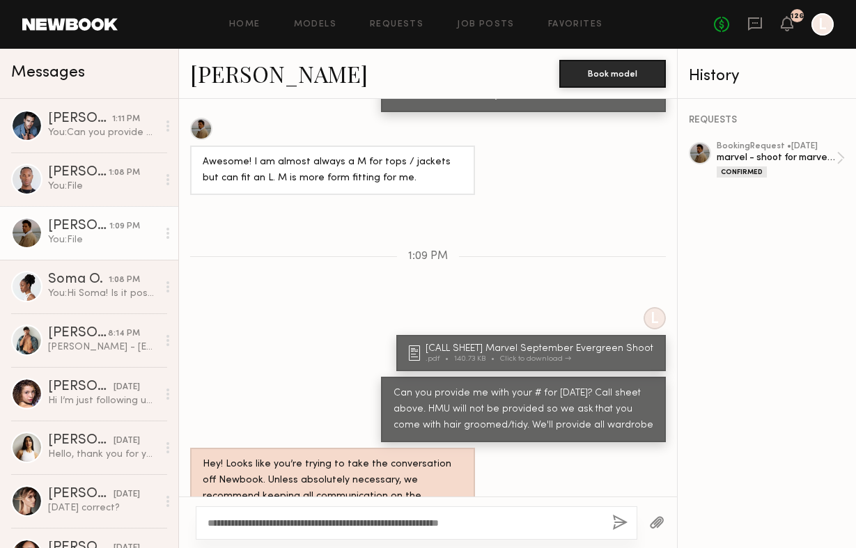
type textarea "**********"
click at [614, 522] on button "button" at bounding box center [619, 523] width 15 height 17
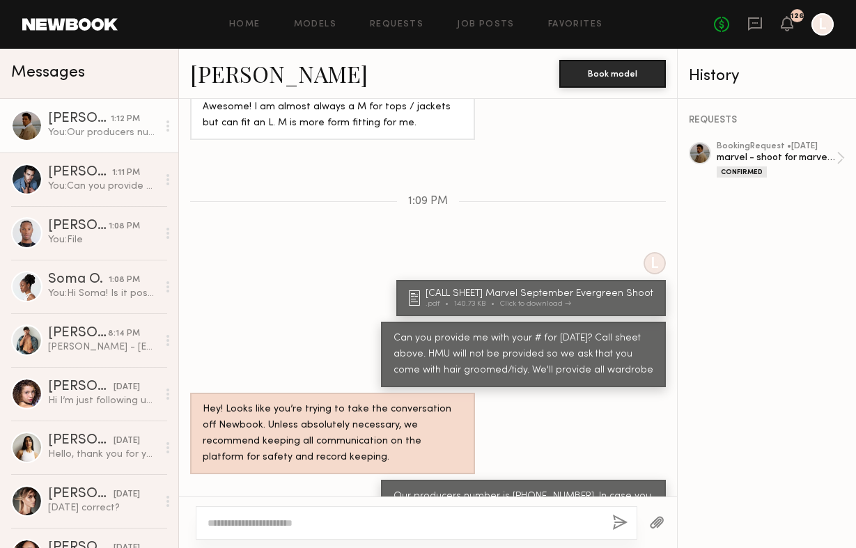
scroll to position [1498, 0]
